Goal: Check status: Check status

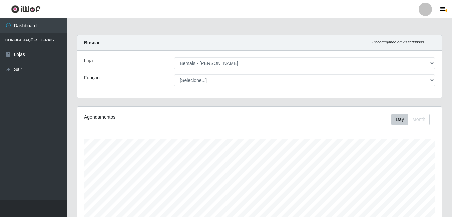
select select "230"
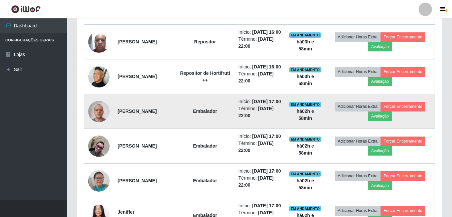
scroll to position [358, 0]
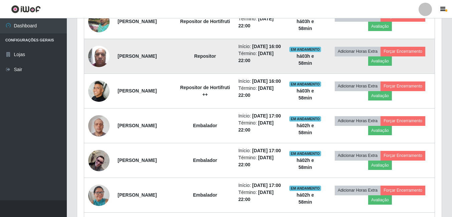
click at [102, 71] on img at bounding box center [98, 56] width 21 height 28
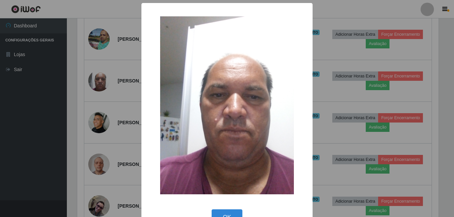
click at [101, 88] on div "× OK Cancel" at bounding box center [227, 108] width 454 height 217
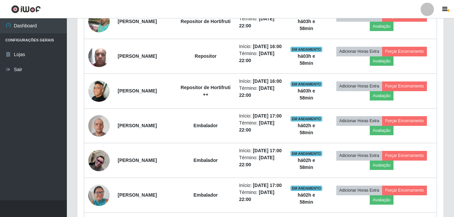
scroll to position [139, 365]
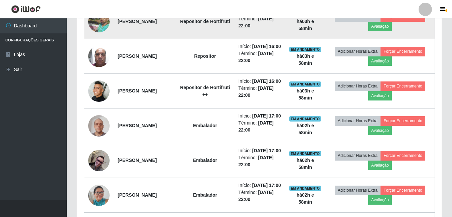
click at [107, 39] on td at bounding box center [99, 21] width 30 height 35
click at [104, 22] on td at bounding box center [99, 21] width 30 height 35
click at [103, 36] on img at bounding box center [98, 21] width 21 height 29
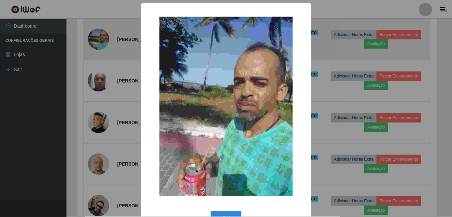
scroll to position [139, 361]
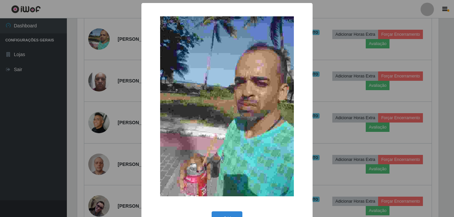
click at [96, 108] on div "× OK Cancel" at bounding box center [227, 108] width 454 height 217
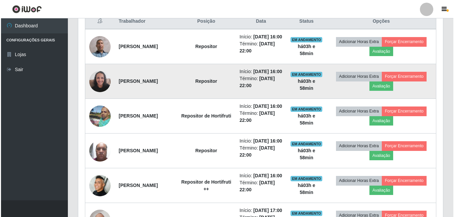
scroll to position [258, 0]
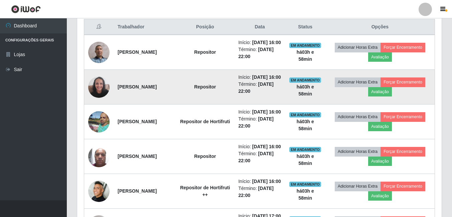
click at [100, 95] on img at bounding box center [98, 87] width 21 height 28
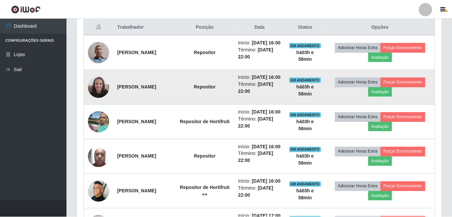
scroll to position [139, 361]
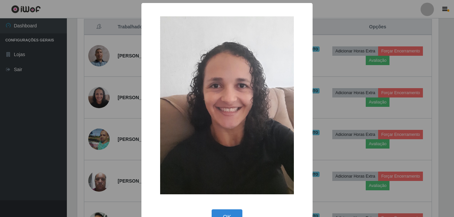
click at [95, 106] on div "× OK Cancel" at bounding box center [227, 108] width 454 height 217
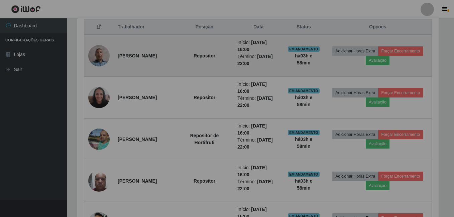
scroll to position [139, 365]
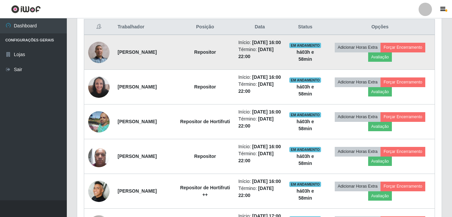
click at [104, 63] on img at bounding box center [98, 52] width 21 height 21
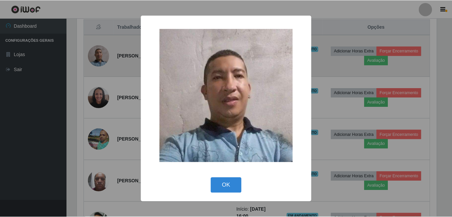
scroll to position [139, 361]
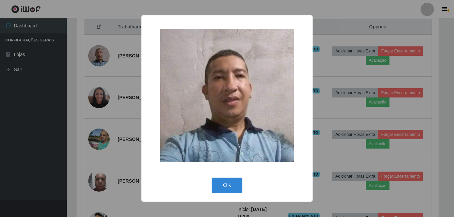
click at [103, 87] on div "× OK Cancel" at bounding box center [227, 108] width 454 height 217
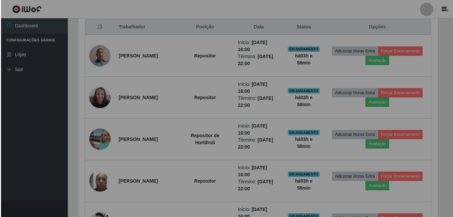
scroll to position [139, 365]
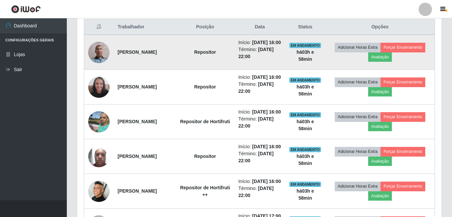
click at [96, 56] on img at bounding box center [98, 52] width 21 height 21
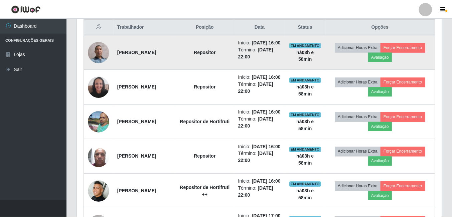
scroll to position [139, 361]
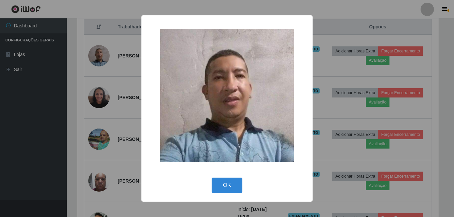
click at [3, 142] on div "× OK Cancel" at bounding box center [227, 108] width 454 height 217
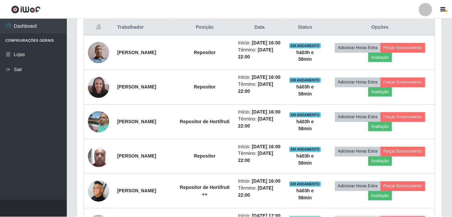
scroll to position [139, 365]
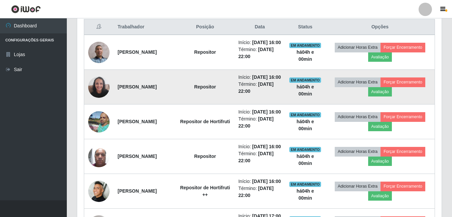
click at [90, 98] on img at bounding box center [98, 87] width 21 height 28
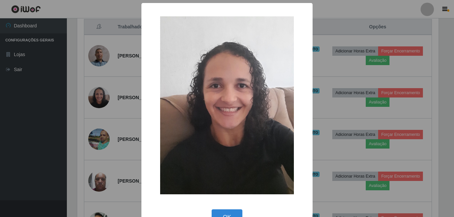
click at [95, 124] on div "× OK Cancel" at bounding box center [227, 108] width 454 height 217
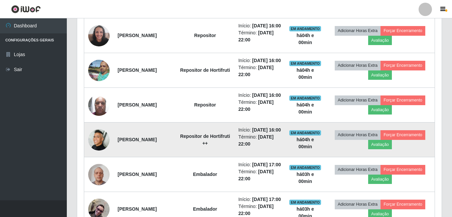
scroll to position [325, 0]
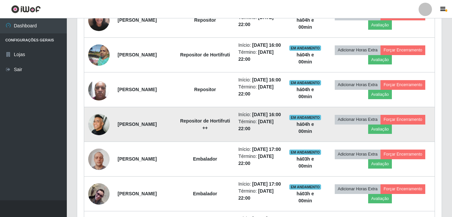
click at [96, 135] on img at bounding box center [98, 124] width 21 height 21
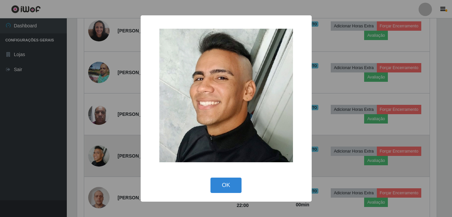
scroll to position [139, 361]
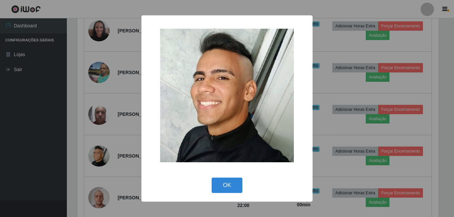
click at [95, 156] on div "× OK Cancel" at bounding box center [227, 108] width 454 height 217
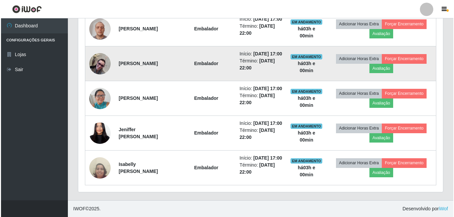
scroll to position [525, 0]
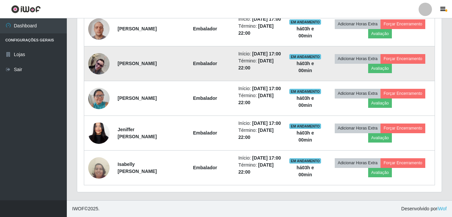
click at [95, 156] on img at bounding box center [98, 168] width 21 height 29
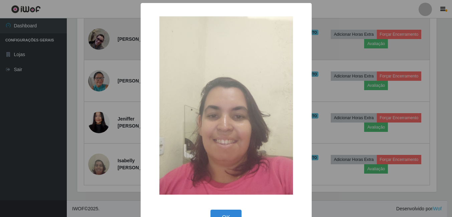
scroll to position [139, 361]
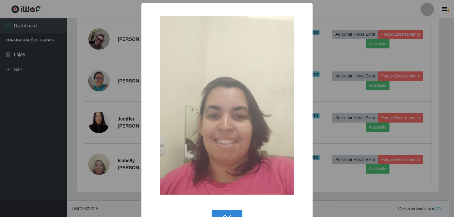
click at [99, 137] on div "× OK Cancel" at bounding box center [227, 108] width 454 height 217
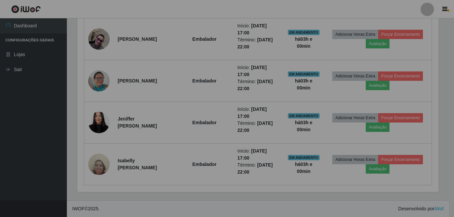
scroll to position [139, 365]
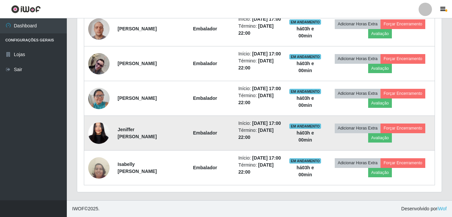
click at [120, 131] on td "Jeniffer [PERSON_NAME]" at bounding box center [145, 133] width 62 height 35
click at [108, 127] on img at bounding box center [98, 133] width 21 height 46
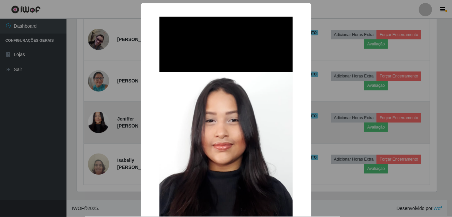
scroll to position [139, 361]
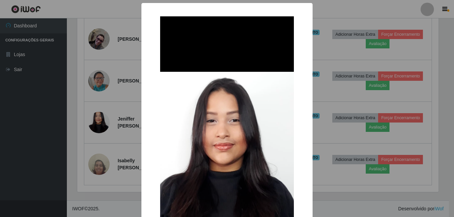
click at [107, 131] on div "× OK Cancel" at bounding box center [227, 108] width 454 height 217
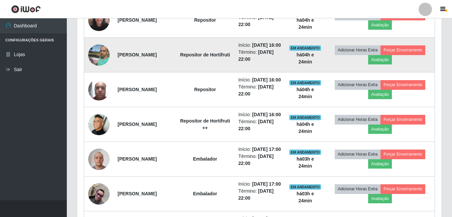
scroll to position [225, 0]
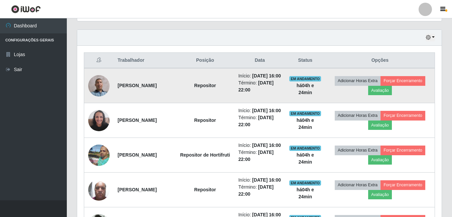
click at [96, 89] on img at bounding box center [98, 85] width 21 height 21
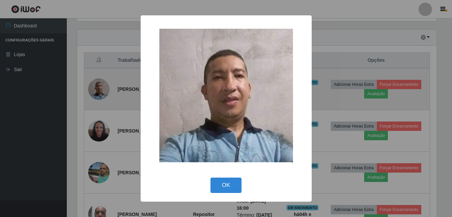
scroll to position [139, 361]
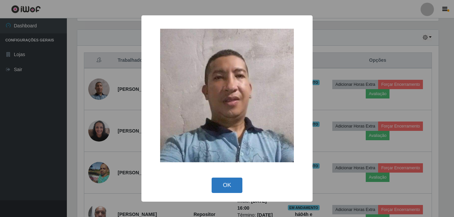
click at [230, 188] on button "OK" at bounding box center [227, 186] width 31 height 16
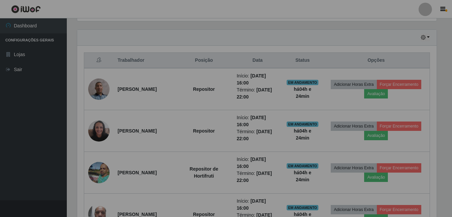
scroll to position [139, 365]
